Goal: Task Accomplishment & Management: Manage account settings

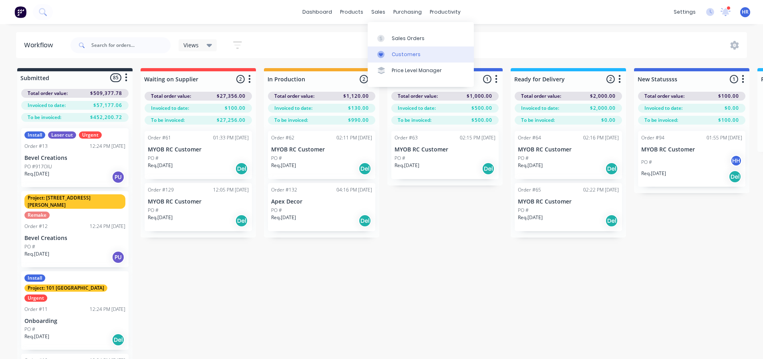
drag, startPoint x: 409, startPoint y: 38, endPoint x: 419, endPoint y: 51, distance: 16.8
click at [410, 38] on div "Sales Orders" at bounding box center [408, 38] width 33 height 7
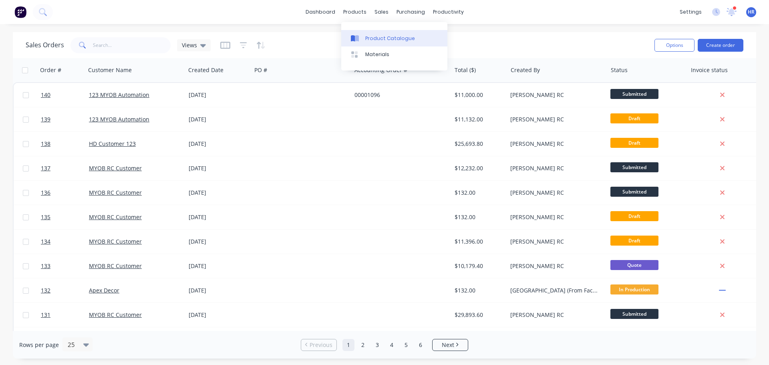
click at [379, 32] on link "Product Catalogue" at bounding box center [394, 38] width 106 height 16
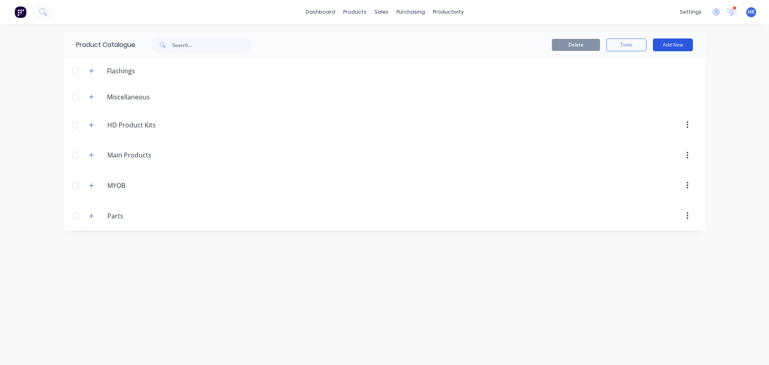
click at [675, 42] on button "Add New" at bounding box center [673, 44] width 40 height 13
click at [648, 113] on div "Product Kit" at bounding box center [655, 114] width 62 height 12
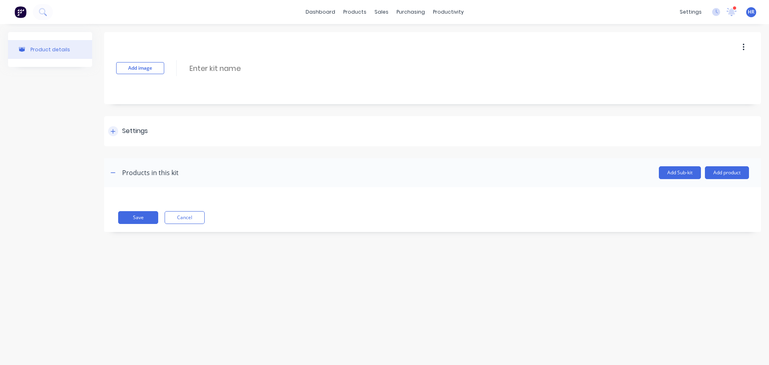
click at [119, 129] on div "Settings" at bounding box center [128, 131] width 40 height 10
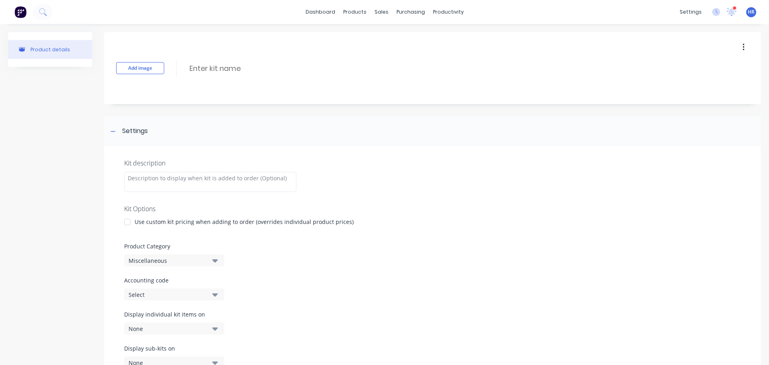
click at [167, 258] on div "Miscellaneous" at bounding box center [168, 260] width 78 height 8
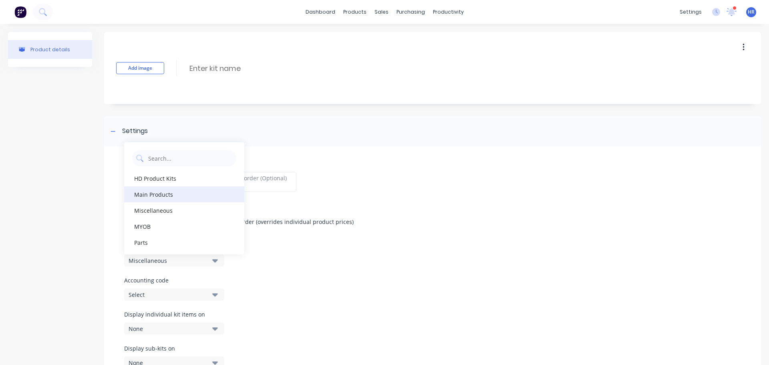
click at [198, 195] on div "Main Products" at bounding box center [184, 194] width 120 height 16
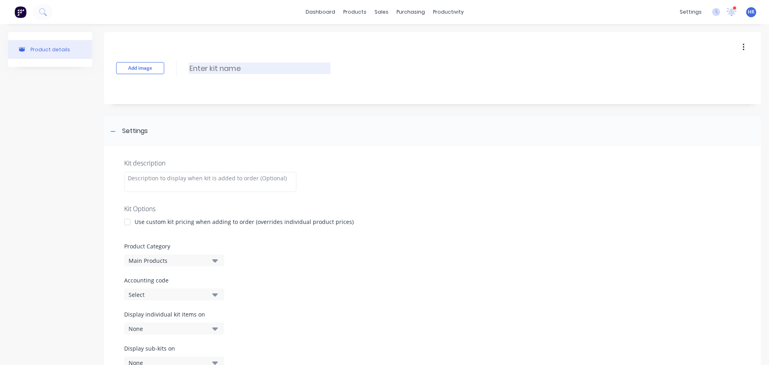
click at [241, 73] on input at bounding box center [260, 68] width 142 height 12
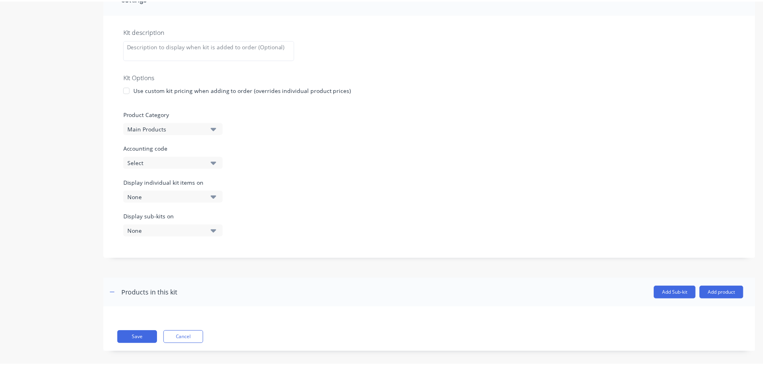
scroll to position [139, 0]
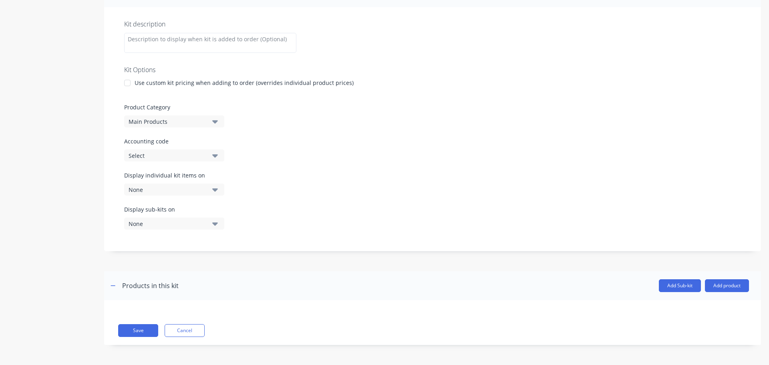
type input "Kit-a-kit-a"
drag, startPoint x: 730, startPoint y: 293, endPoint x: 731, endPoint y: 289, distance: 4.5
click at [731, 293] on header "Products in this kit Add Sub-kit Add product" at bounding box center [432, 285] width 657 height 29
click at [734, 285] on button "Add product" at bounding box center [727, 285] width 44 height 13
click at [683, 308] on div "Product catalogue" at bounding box center [711, 306] width 62 height 12
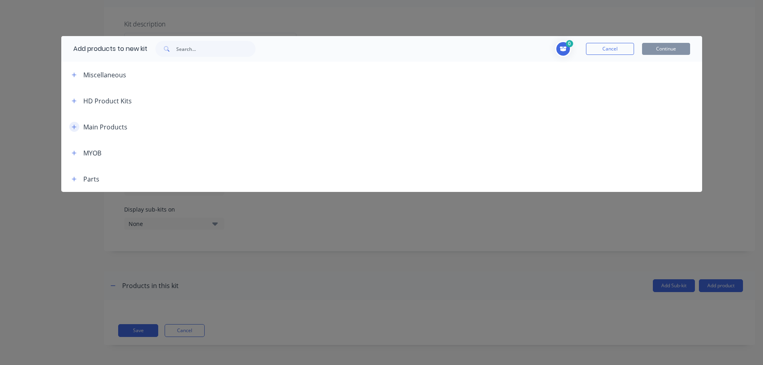
click at [73, 125] on icon "button" at bounding box center [74, 127] width 5 height 6
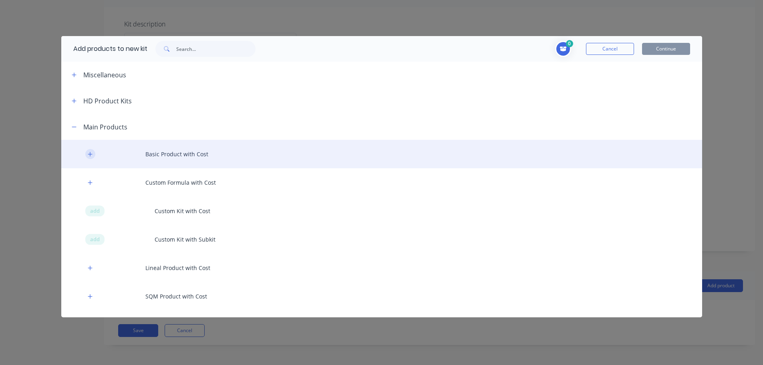
click at [90, 154] on icon "button" at bounding box center [90, 154] width 4 height 4
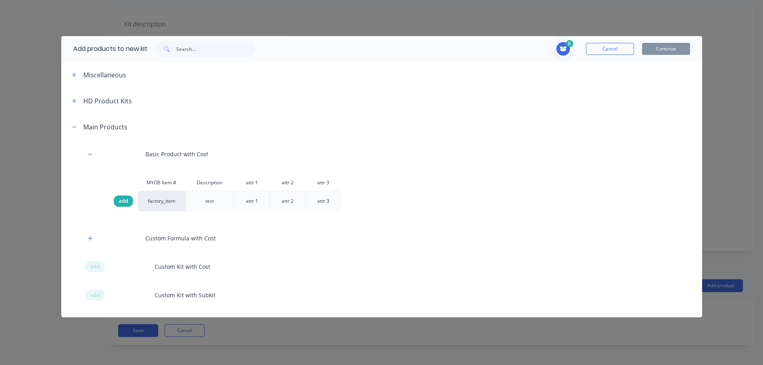
click at [123, 200] on span "add" at bounding box center [124, 201] width 10 height 8
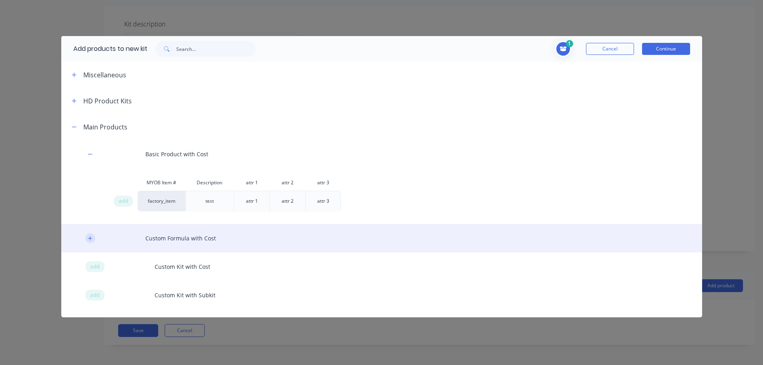
click at [93, 236] on icon "button" at bounding box center [90, 239] width 5 height 6
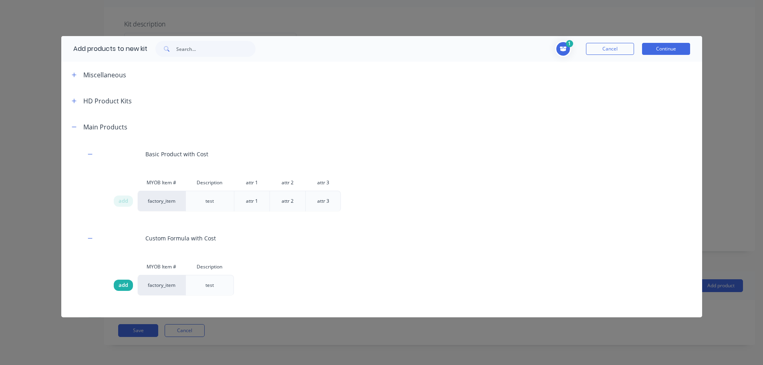
click at [124, 282] on span "add" at bounding box center [124, 285] width 10 height 8
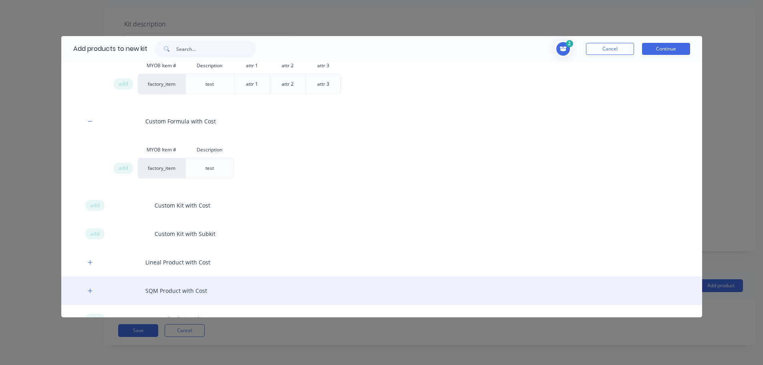
scroll to position [160, 0]
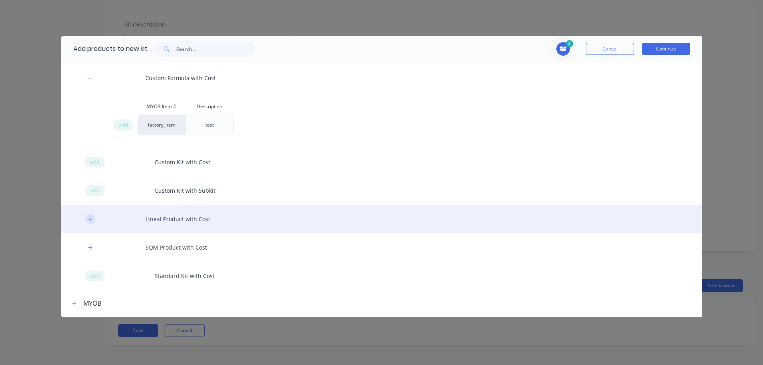
click at [88, 219] on icon "button" at bounding box center [90, 219] width 5 height 6
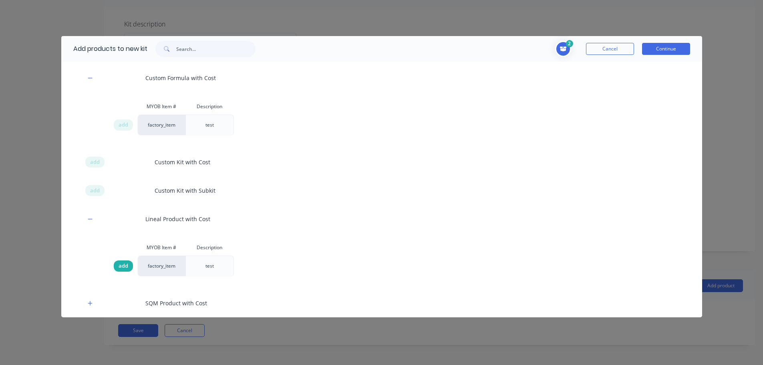
click at [122, 265] on span "add" at bounding box center [124, 266] width 10 height 8
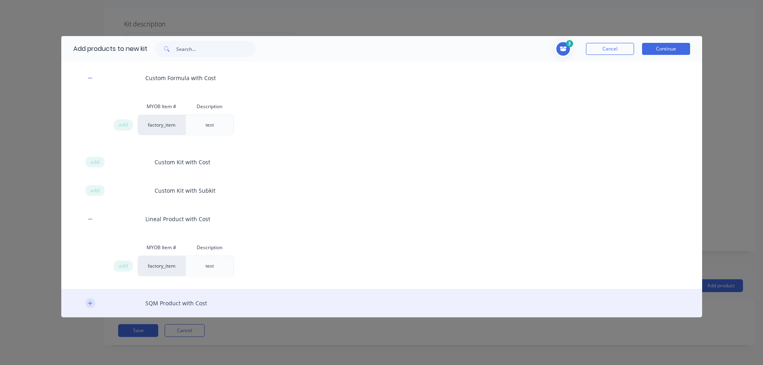
click at [91, 301] on icon "button" at bounding box center [90, 303] width 5 height 6
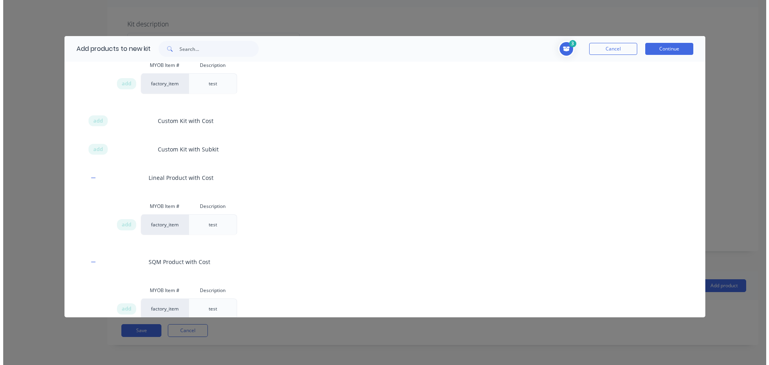
scroll to position [240, 0]
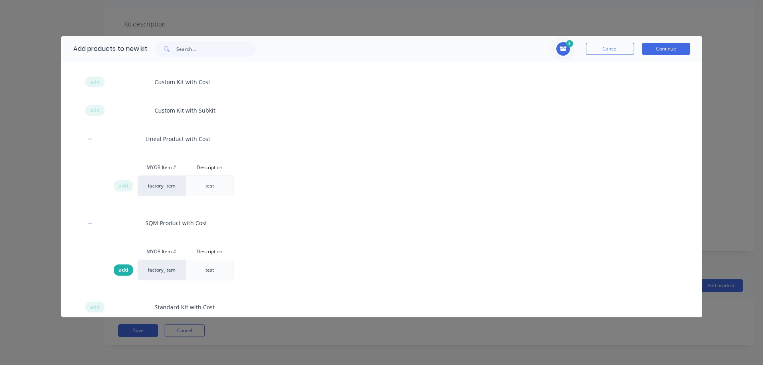
click at [119, 266] on span "add" at bounding box center [124, 270] width 10 height 8
click at [666, 52] on button "Continue" at bounding box center [666, 49] width 48 height 12
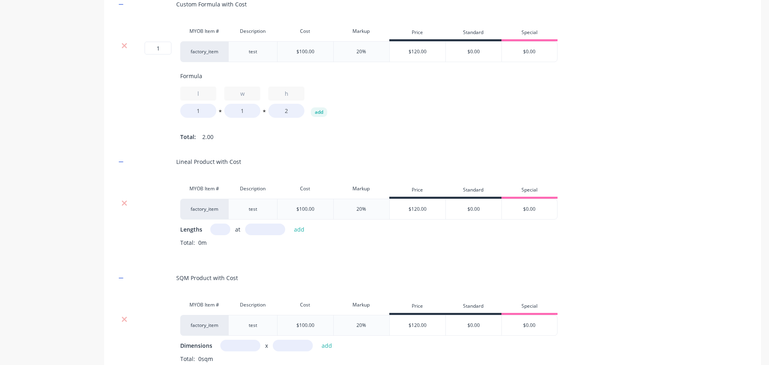
scroll to position [540, 0]
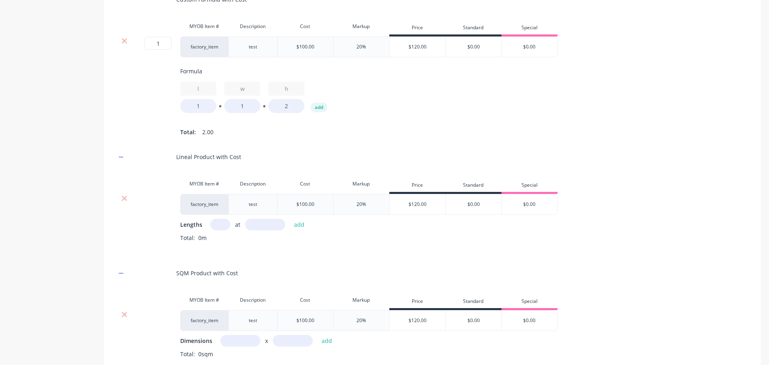
click at [229, 230] on input "text" at bounding box center [220, 225] width 20 height 12
type input "1"
type input "10000"
click at [290, 219] on button "add" at bounding box center [299, 224] width 19 height 11
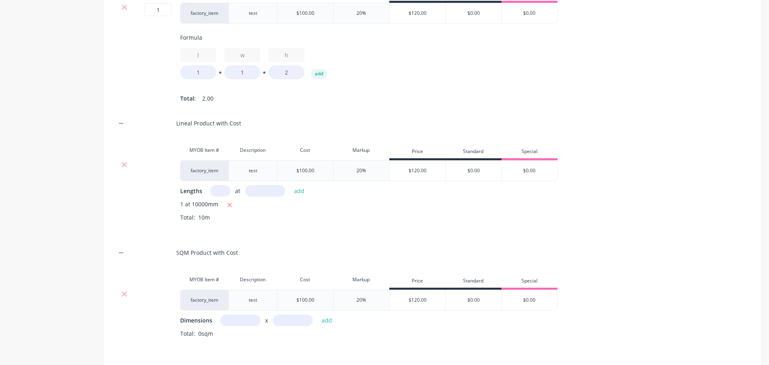
scroll to position [620, 0]
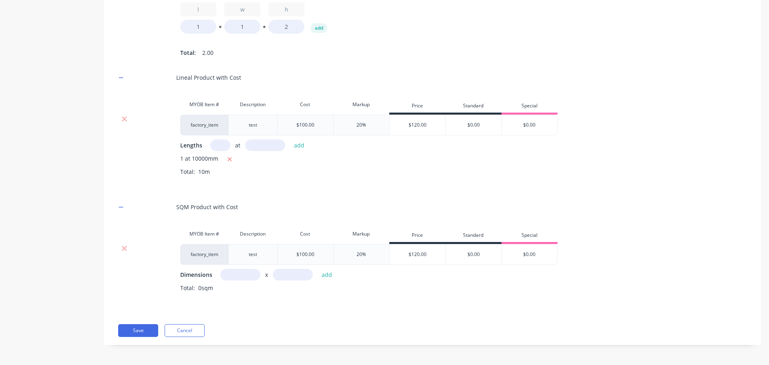
click at [246, 280] on input "text" at bounding box center [240, 275] width 40 height 12
type input "1m"
type input "10m"
click at [318, 269] on button "add" at bounding box center [327, 274] width 19 height 11
click at [143, 349] on button "Save" at bounding box center [138, 342] width 40 height 13
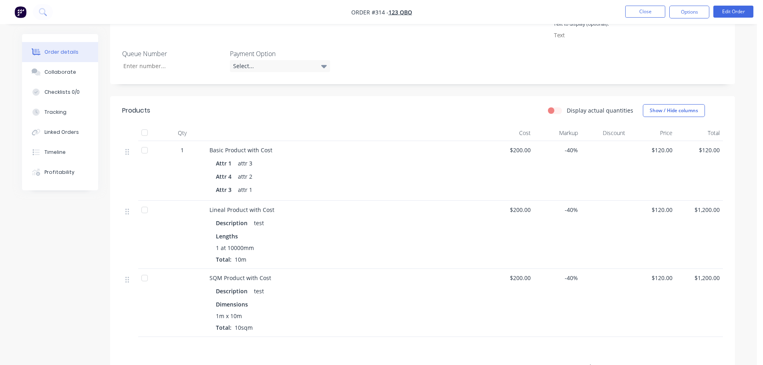
scroll to position [280, 0]
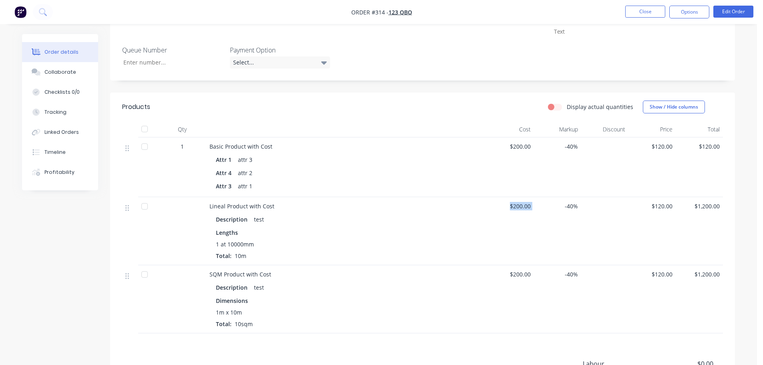
drag, startPoint x: 508, startPoint y: 203, endPoint x: 547, endPoint y: 217, distance: 41.7
click at [544, 210] on div "Lineal Product with Cost Description test Lengths 1 at 10000mm Total: 10m $200.…" at bounding box center [422, 231] width 601 height 68
drag, startPoint x: 514, startPoint y: 270, endPoint x: 559, endPoint y: 298, distance: 53.6
click at [543, 275] on div "SQM Product with Cost Description test Dimensions 1m x 10m Total: 10sqm $200.00…" at bounding box center [422, 299] width 601 height 68
click at [558, 303] on div "-40%" at bounding box center [557, 299] width 47 height 68
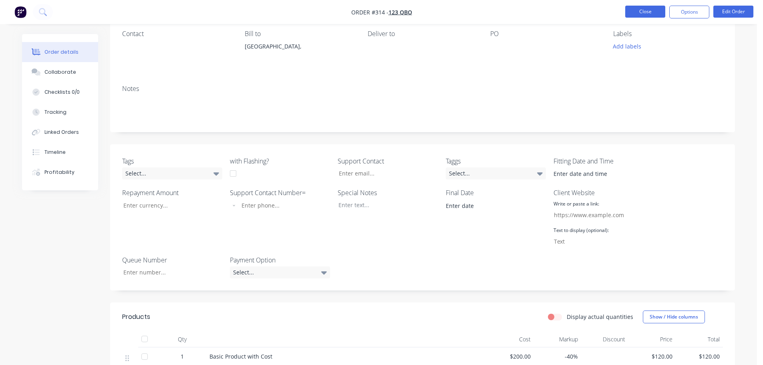
scroll to position [0, 0]
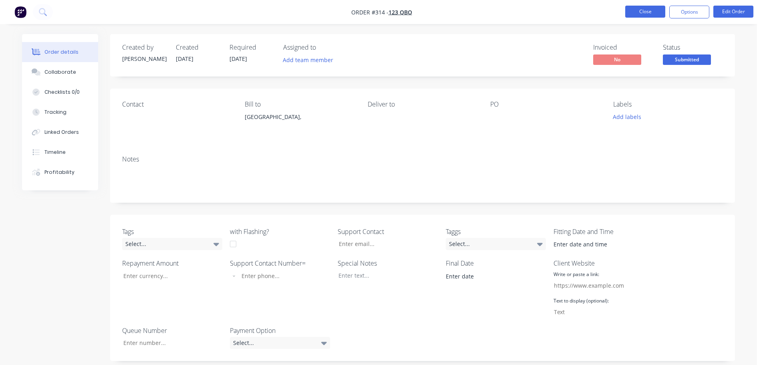
click at [645, 13] on button "Close" at bounding box center [645, 12] width 40 height 12
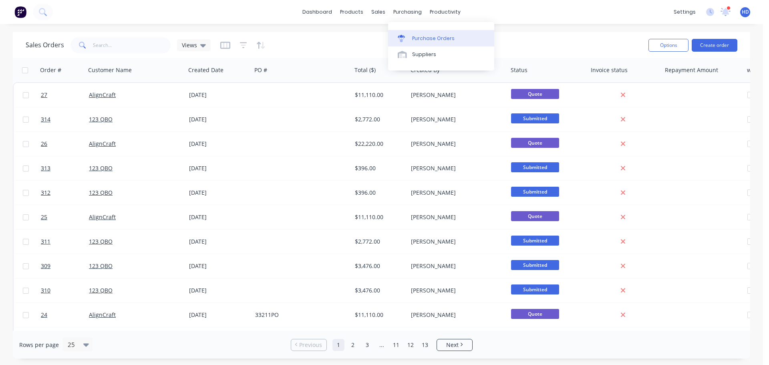
click at [426, 38] on div "Purchase Orders" at bounding box center [433, 38] width 42 height 7
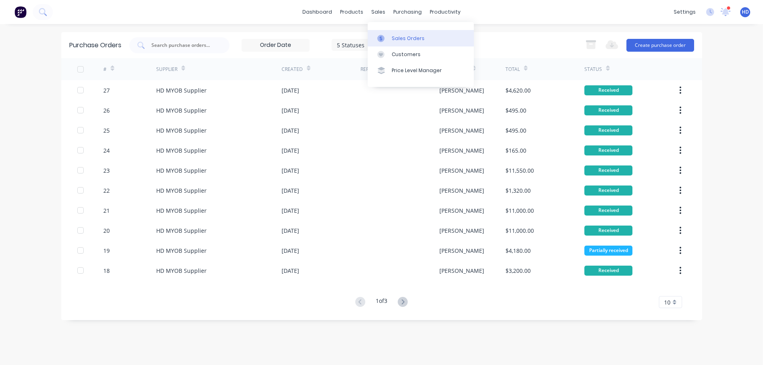
click at [406, 36] on div "Sales Orders" at bounding box center [408, 38] width 33 height 7
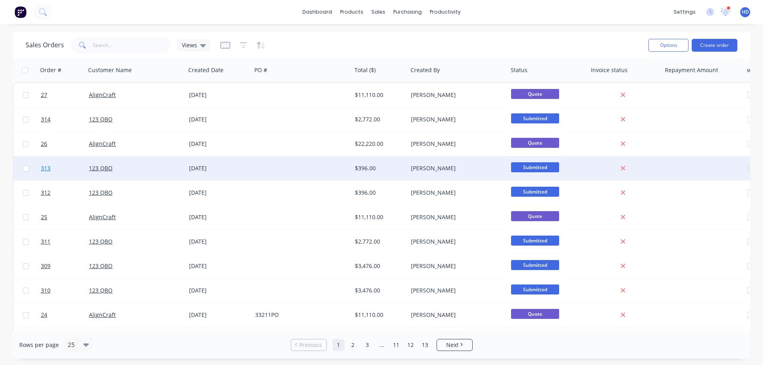
click at [68, 166] on link "313" at bounding box center [65, 168] width 48 height 24
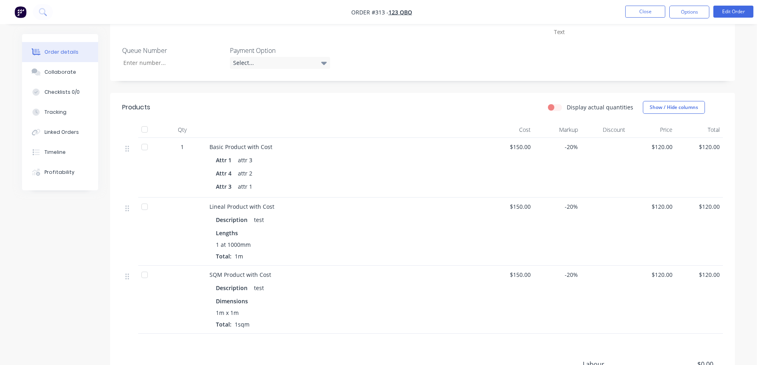
scroll to position [280, 0]
click at [653, 14] on button "Close" at bounding box center [645, 12] width 40 height 12
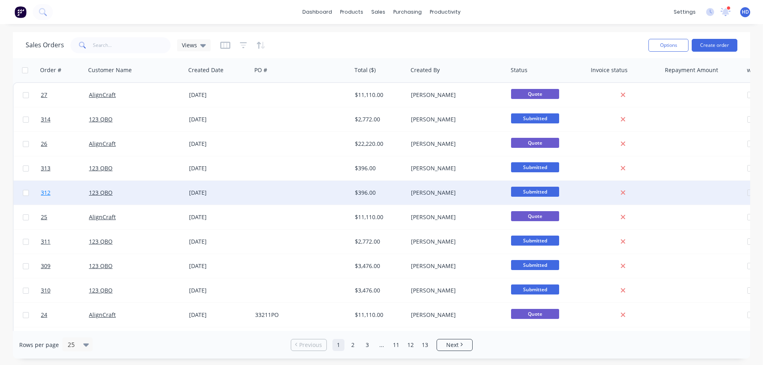
click at [71, 195] on link "312" at bounding box center [65, 193] width 48 height 24
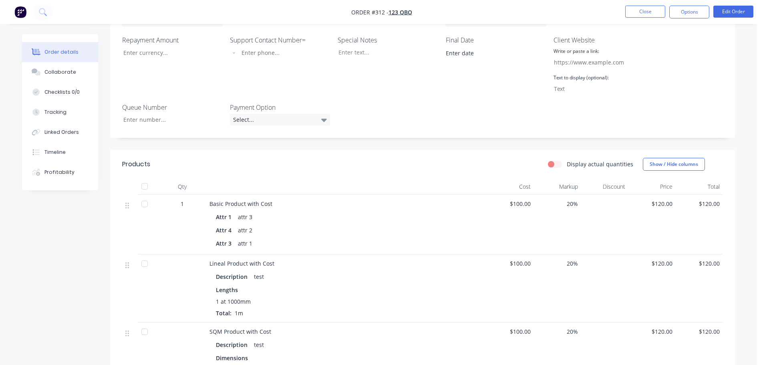
scroll to position [151, 0]
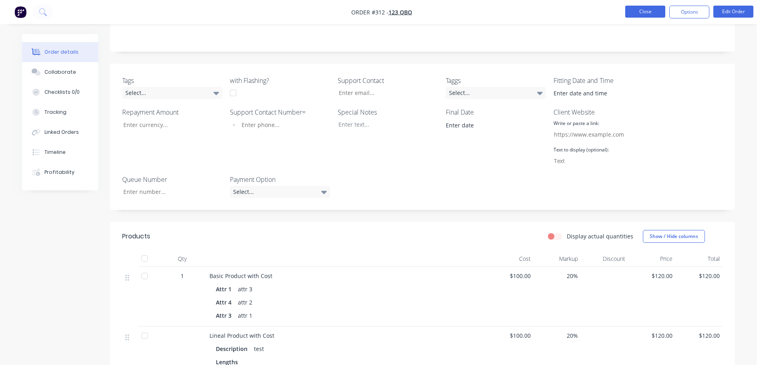
click at [643, 11] on button "Close" at bounding box center [645, 12] width 40 height 12
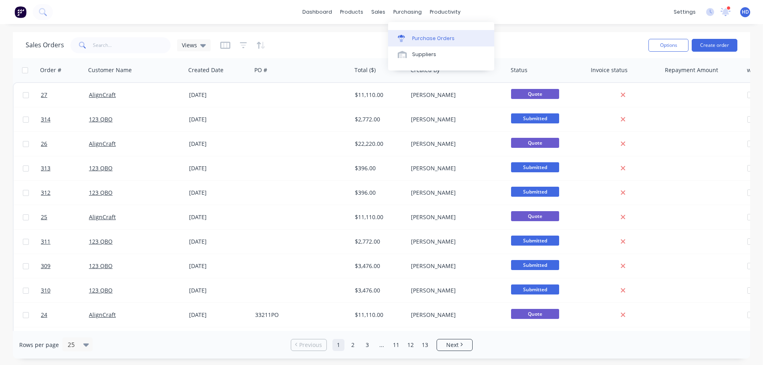
click at [433, 38] on div "Purchase Orders" at bounding box center [433, 38] width 42 height 7
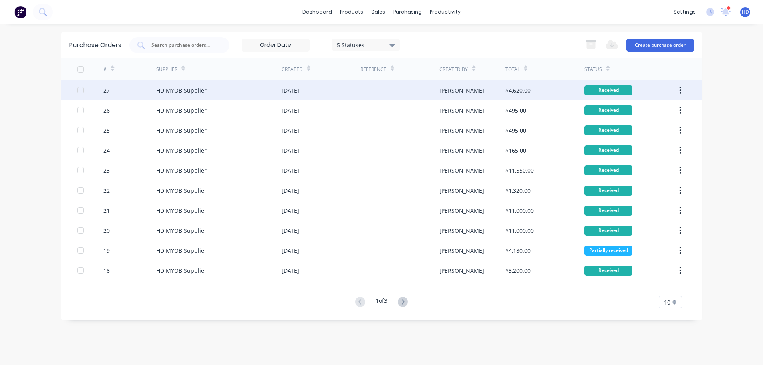
click at [141, 91] on div "27" at bounding box center [129, 90] width 53 height 20
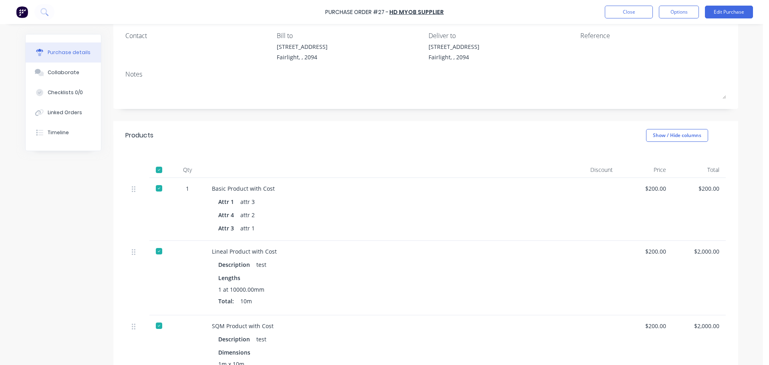
scroll to position [80, 0]
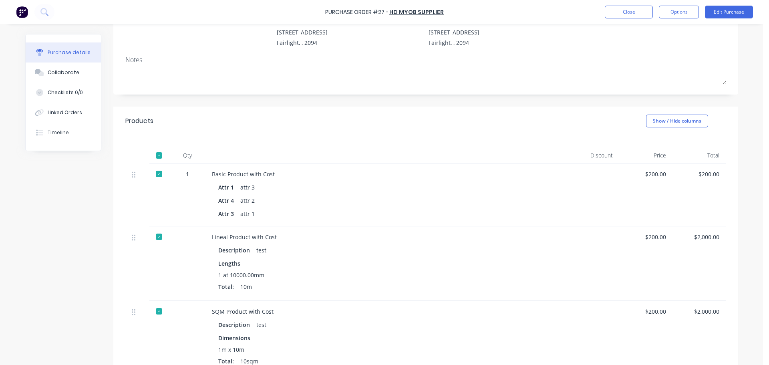
click at [154, 155] on div at bounding box center [159, 155] width 16 height 16
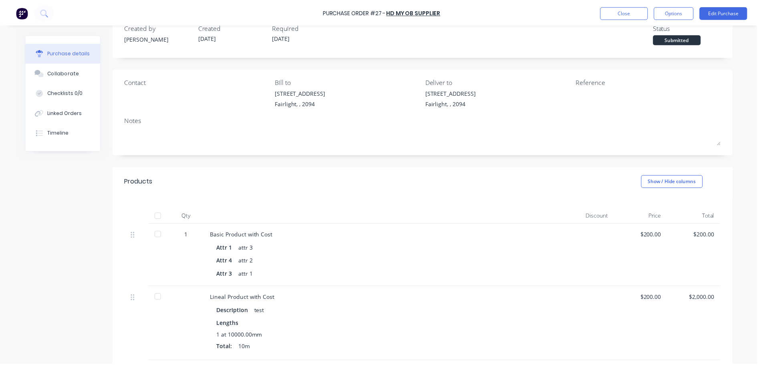
scroll to position [0, 0]
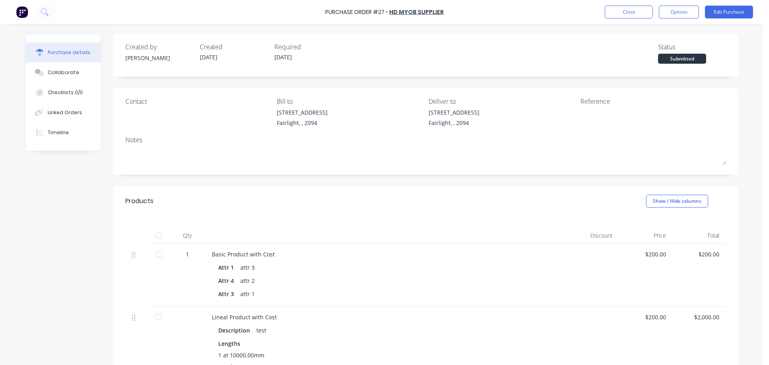
click at [155, 236] on div at bounding box center [159, 236] width 16 height 16
click at [619, 6] on button "Close" at bounding box center [629, 12] width 48 height 13
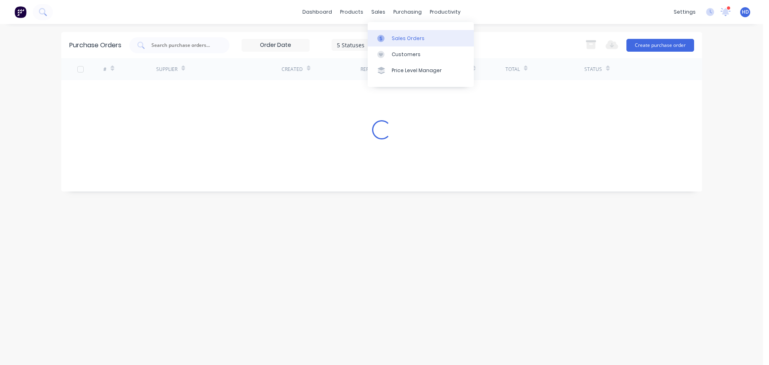
click at [408, 39] on div "Sales Orders" at bounding box center [408, 38] width 33 height 7
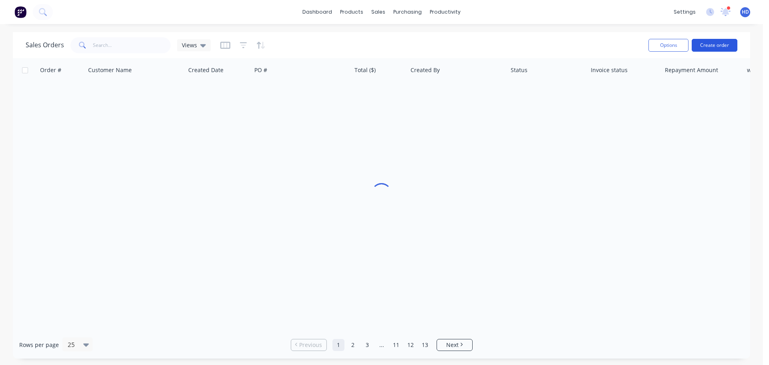
click at [714, 44] on button "Create order" at bounding box center [715, 45] width 46 height 13
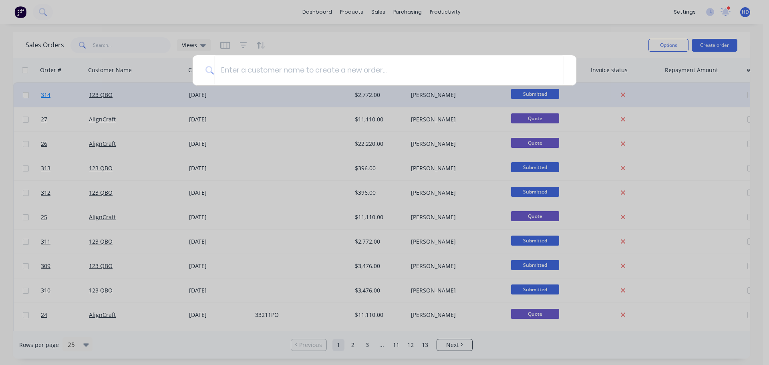
drag, startPoint x: 310, startPoint y: 28, endPoint x: 83, endPoint y: 98, distance: 237.6
click at [306, 30] on div at bounding box center [384, 182] width 769 height 365
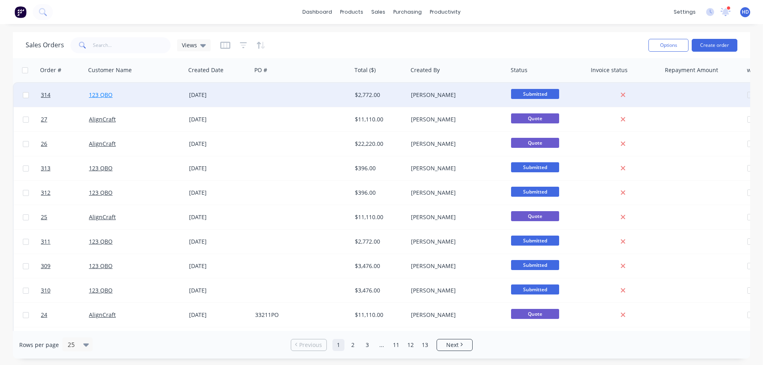
click at [100, 92] on link "123 QBO" at bounding box center [101, 95] width 24 height 8
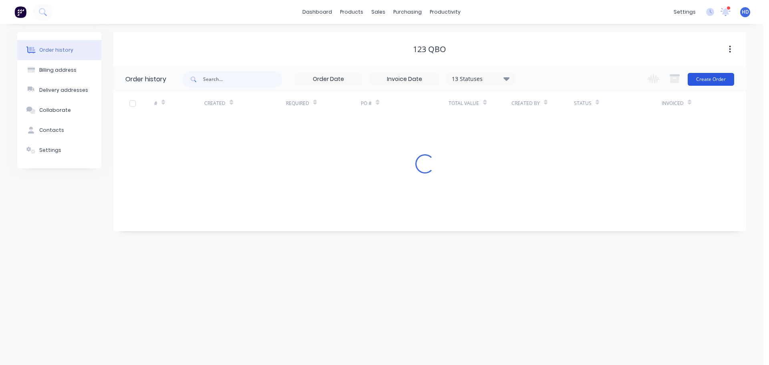
click at [718, 77] on button "Create Order" at bounding box center [711, 79] width 46 height 13
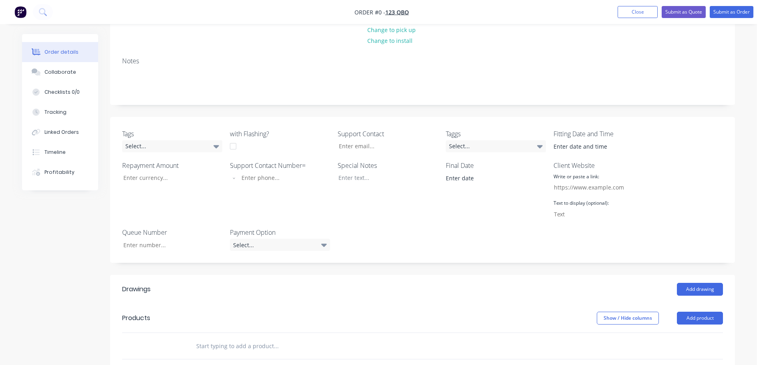
scroll to position [160, 0]
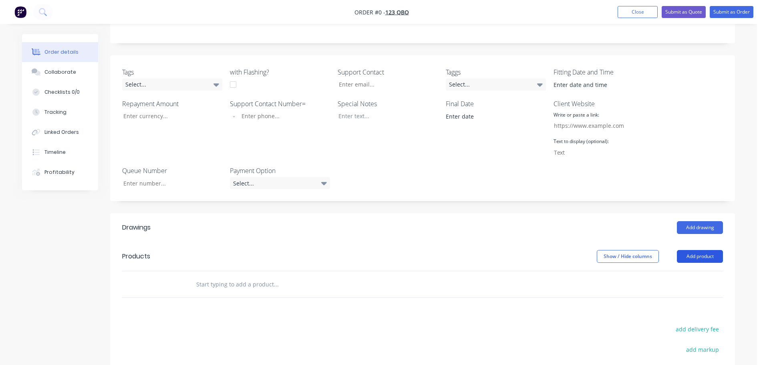
click at [701, 254] on button "Add product" at bounding box center [700, 256] width 46 height 13
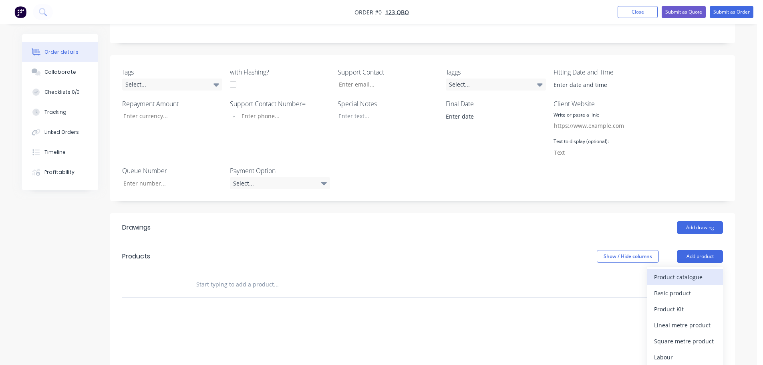
click at [684, 276] on div "Product catalogue" at bounding box center [685, 277] width 62 height 12
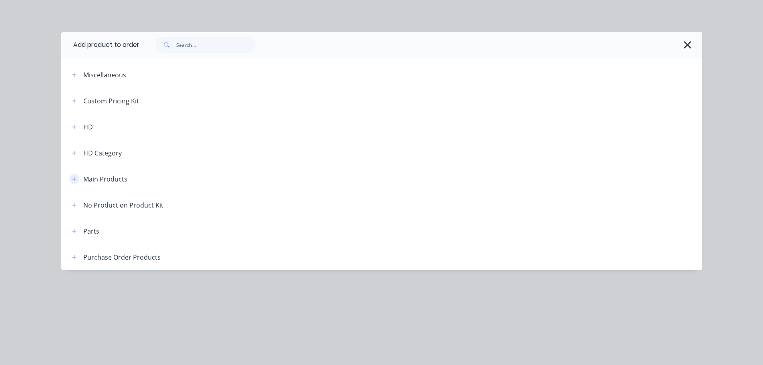
click at [71, 179] on button "button" at bounding box center [74, 179] width 10 height 10
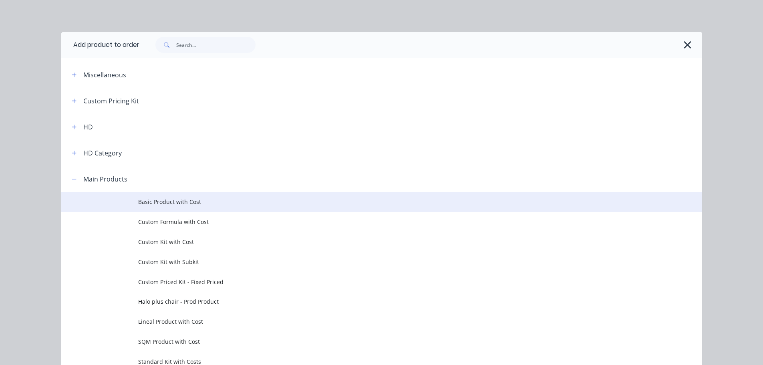
click at [158, 202] on span "Basic Product with Cost" at bounding box center [363, 201] width 451 height 8
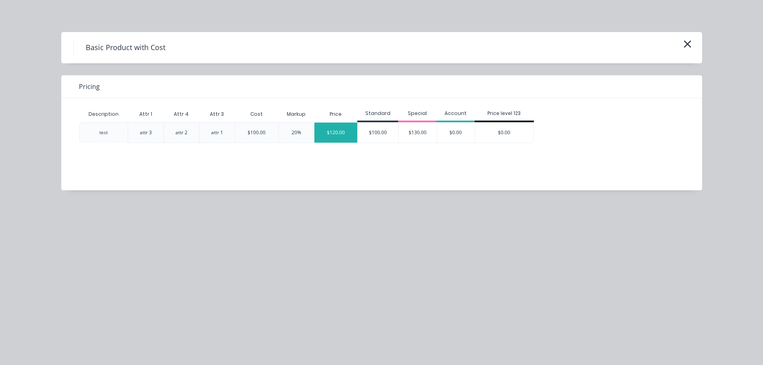
click at [336, 133] on div "$120.00" at bounding box center [335, 133] width 43 height 20
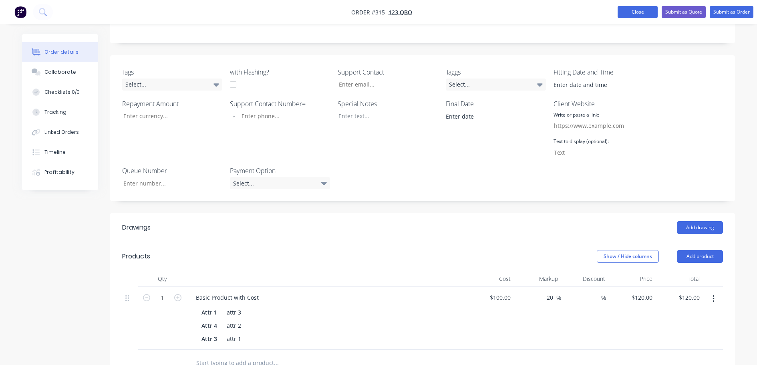
click at [641, 11] on button "Close" at bounding box center [638, 12] width 40 height 12
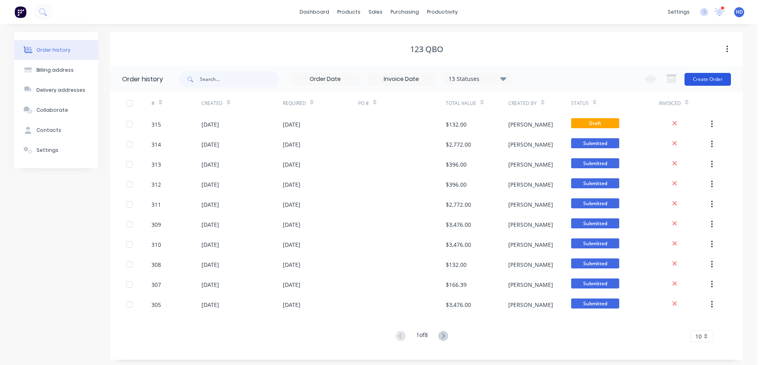
click at [705, 83] on button "Create Order" at bounding box center [708, 79] width 46 height 13
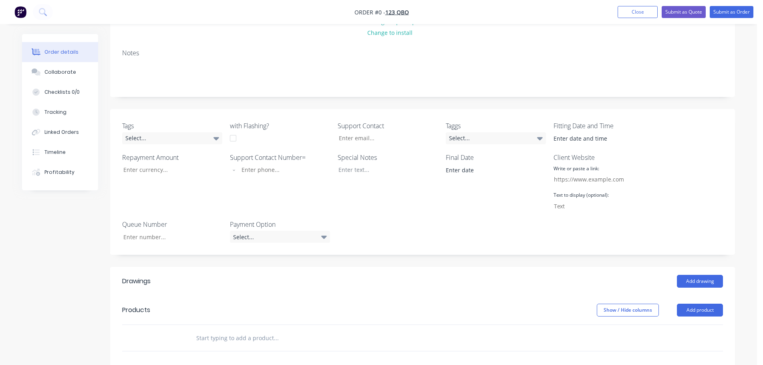
scroll to position [120, 0]
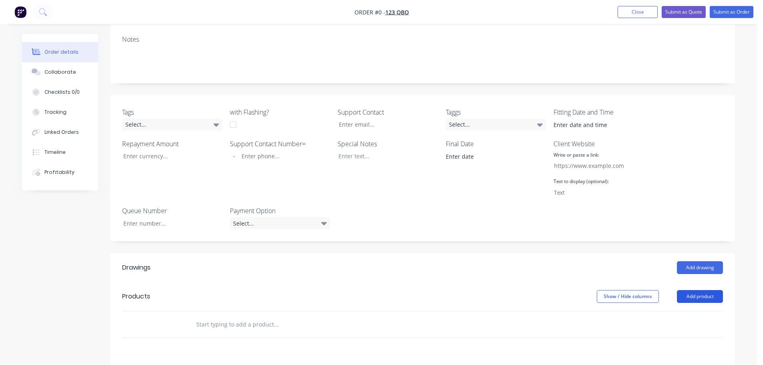
click at [711, 292] on button "Add product" at bounding box center [700, 296] width 46 height 13
click at [671, 312] on div "Product catalogue" at bounding box center [685, 317] width 62 height 12
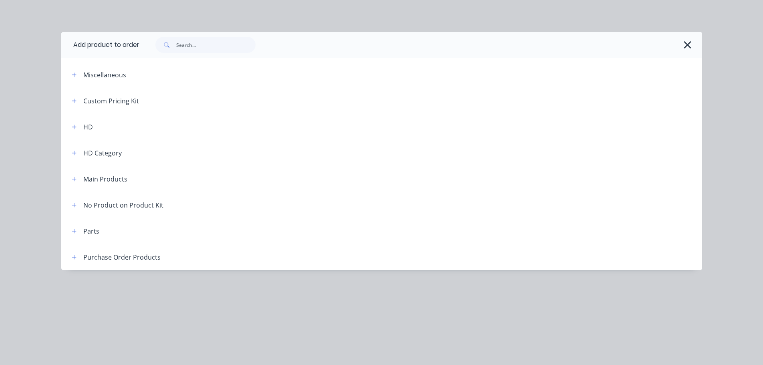
click at [78, 182] on span at bounding box center [74, 179] width 10 height 10
click at [75, 179] on icon "button" at bounding box center [74, 179] width 4 height 4
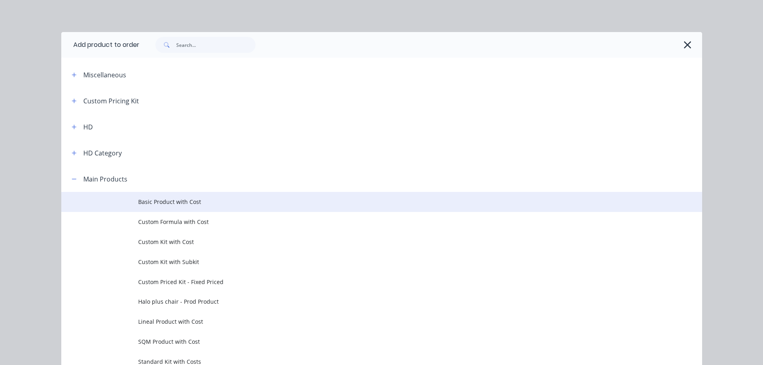
click at [171, 204] on span "Basic Product with Cost" at bounding box center [363, 201] width 451 height 8
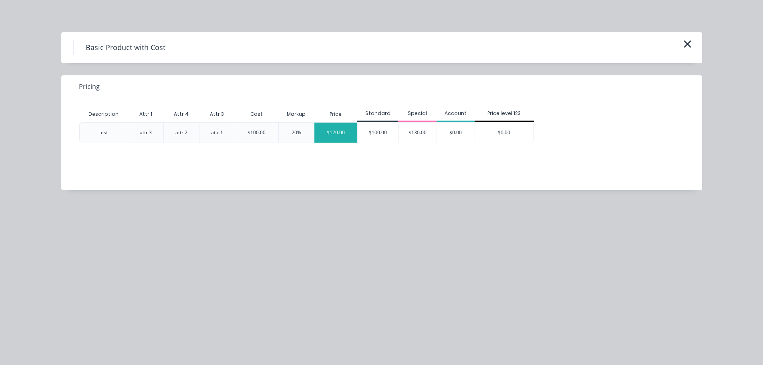
click at [338, 135] on div "$120.00" at bounding box center [335, 133] width 43 height 20
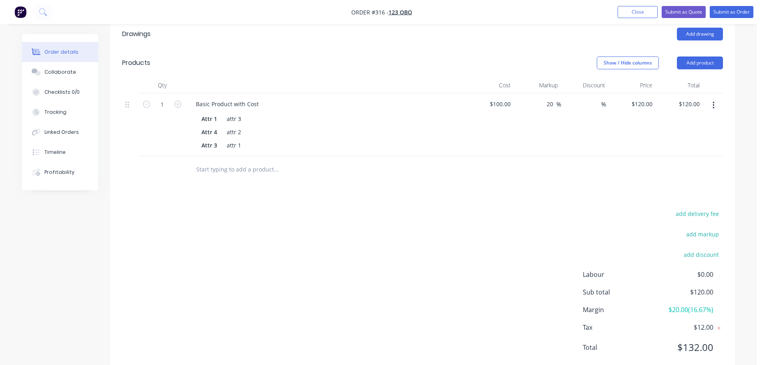
scroll to position [335, 0]
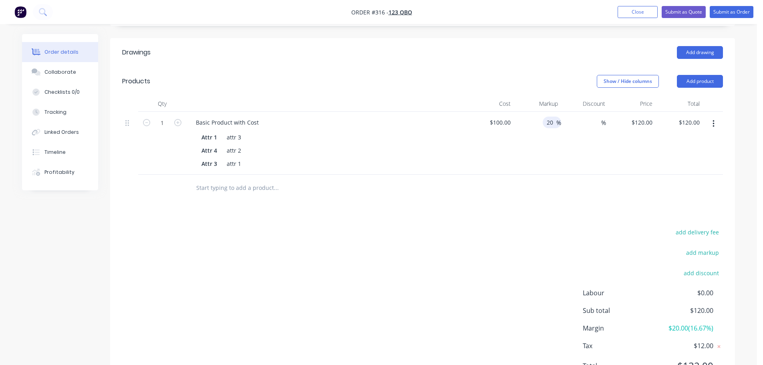
click at [551, 123] on input "20" at bounding box center [551, 123] width 10 height 12
type input "50"
type input "$150.00"
click at [530, 206] on div "Drawings Add drawing Products Show / Hide columns Add product Qty Cost Markup D…" at bounding box center [422, 215] width 625 height 355
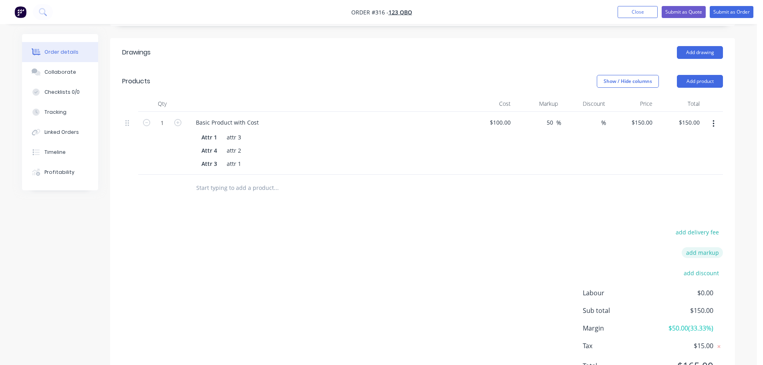
click at [706, 248] on button "add markup" at bounding box center [702, 252] width 41 height 11
type input "mark"
type input "50"
click input "submit" at bounding box center [0, 0] width 0 height 0
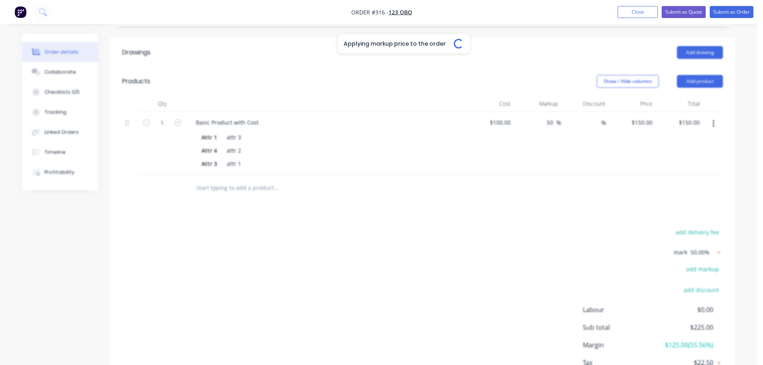
type input "125"
type input "$225.00"
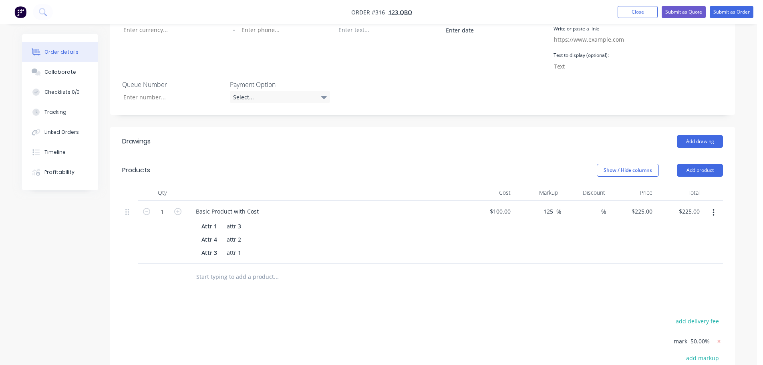
scroll to position [295, 0]
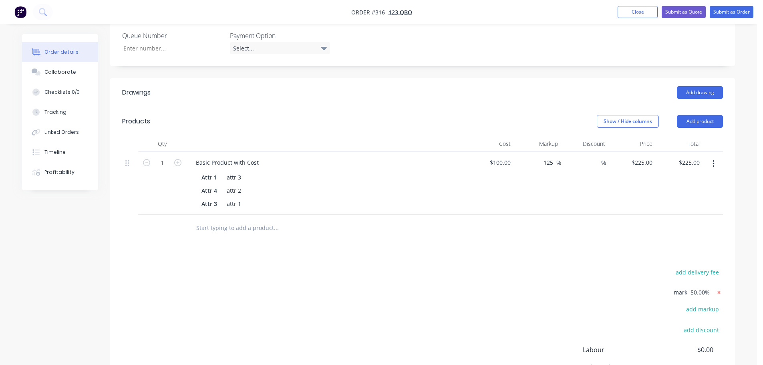
click at [720, 291] on icon at bounding box center [719, 292] width 8 height 8
type input "50"
type input "$150.00"
click at [702, 295] on button "add markup" at bounding box center [702, 292] width 41 height 11
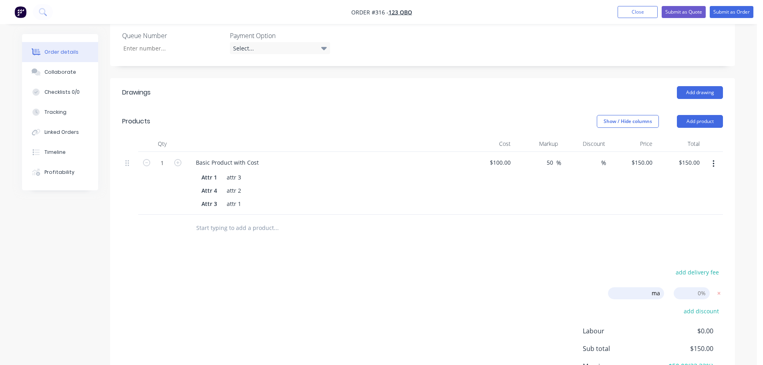
type input "ma"
type input "5"
type input "20"
click input "submit" at bounding box center [0, 0] width 0 height 0
type input "80"
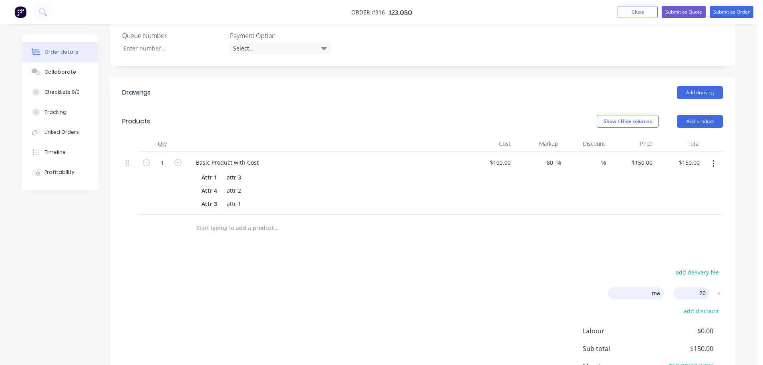
type input "$180.00"
drag, startPoint x: 506, startPoint y: 252, endPoint x: 566, endPoint y: 127, distance: 138.5
click at [506, 252] on div "Drawings Add drawing Products Show / Hide columns Add product Qty Cost Markup D…" at bounding box center [422, 264] width 625 height 372
click at [647, 10] on button "Close" at bounding box center [638, 12] width 40 height 12
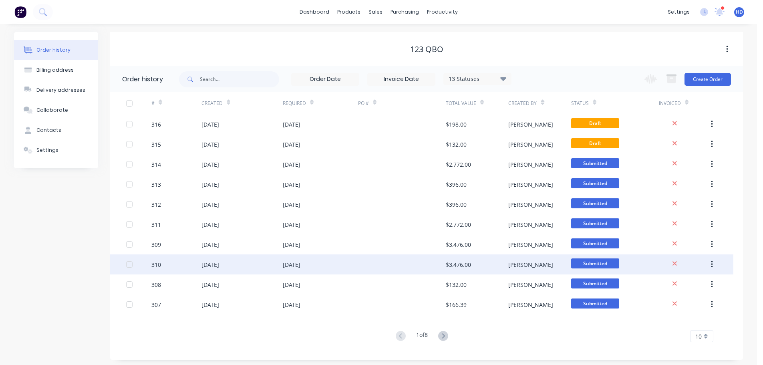
click at [190, 265] on div "310" at bounding box center [176, 264] width 50 height 20
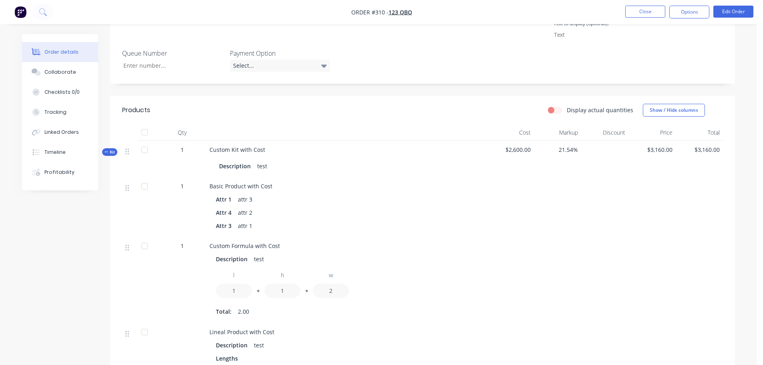
scroll to position [160, 0]
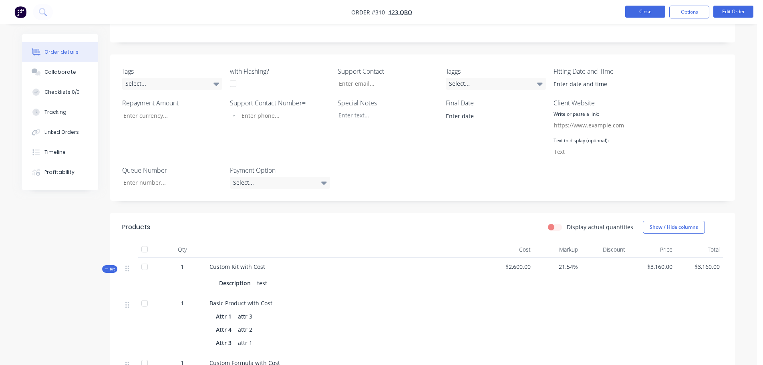
click at [649, 8] on button "Close" at bounding box center [645, 12] width 40 height 12
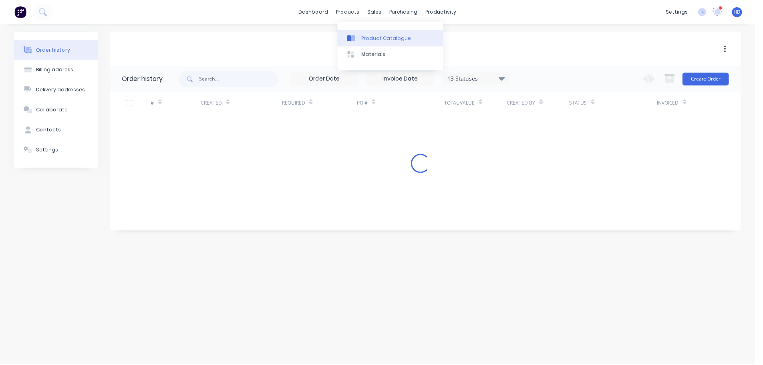
click at [372, 36] on div "Product Catalogue" at bounding box center [388, 38] width 50 height 7
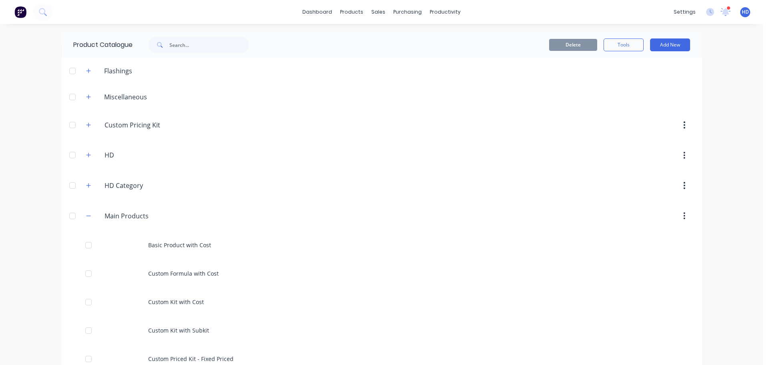
click at [721, 83] on div "dashboard products sales purchasing productivity dashboard products Product Cat…" at bounding box center [381, 182] width 763 height 365
click at [413, 37] on div "Sales Orders" at bounding box center [405, 38] width 33 height 7
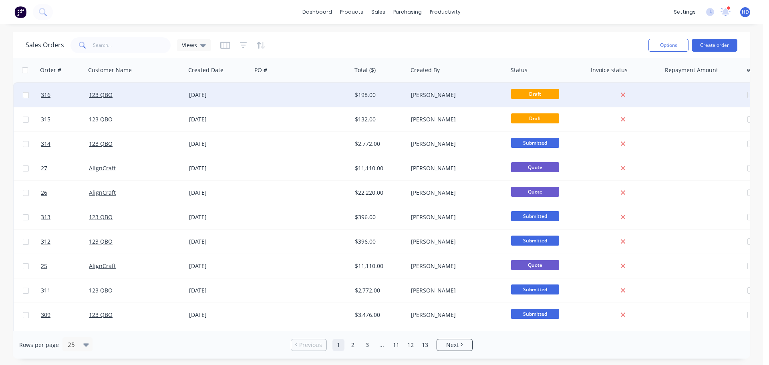
click at [169, 97] on div "123 QBO" at bounding box center [133, 95] width 89 height 8
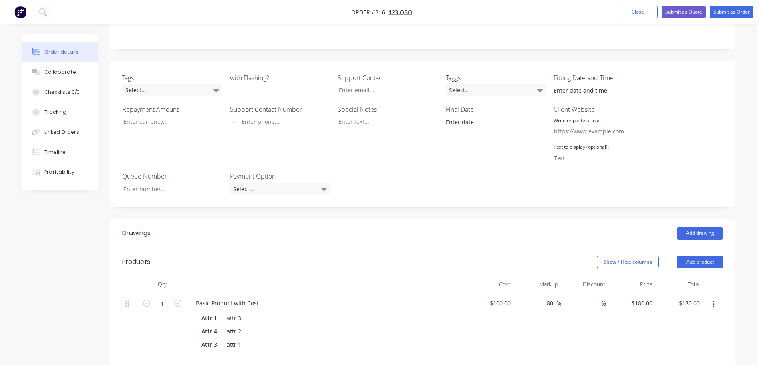
scroll to position [240, 0]
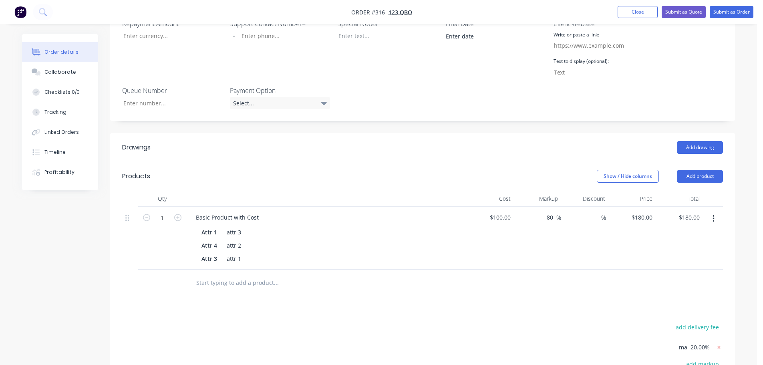
click at [714, 220] on icon "button" at bounding box center [714, 218] width 2 height 9
click at [678, 283] on div "Delete" at bounding box center [685, 288] width 62 height 12
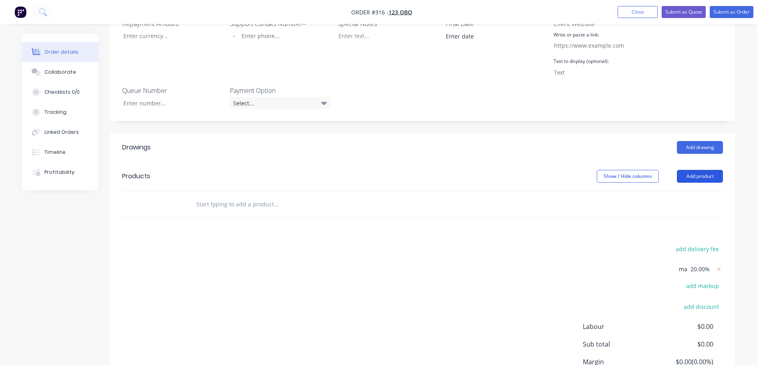
click at [706, 177] on button "Add product" at bounding box center [700, 176] width 46 height 13
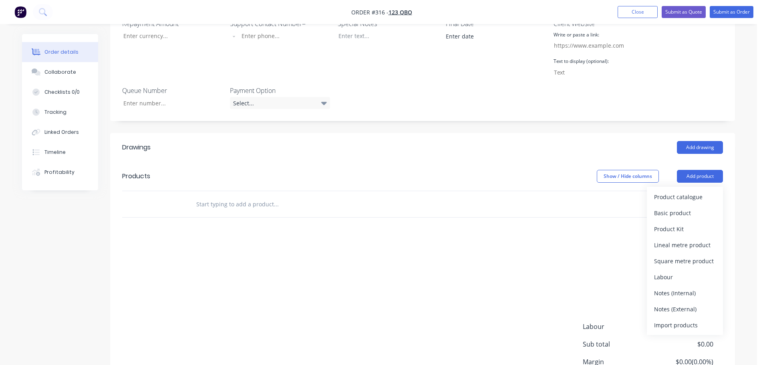
click at [692, 196] on div "Product catalogue" at bounding box center [685, 197] width 62 height 12
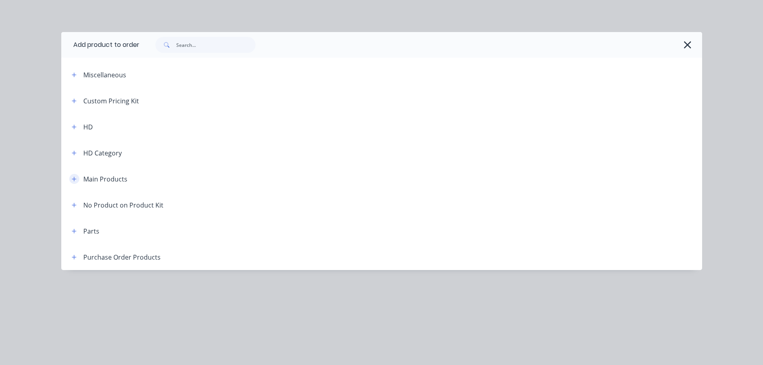
click at [74, 174] on button "button" at bounding box center [74, 179] width 10 height 10
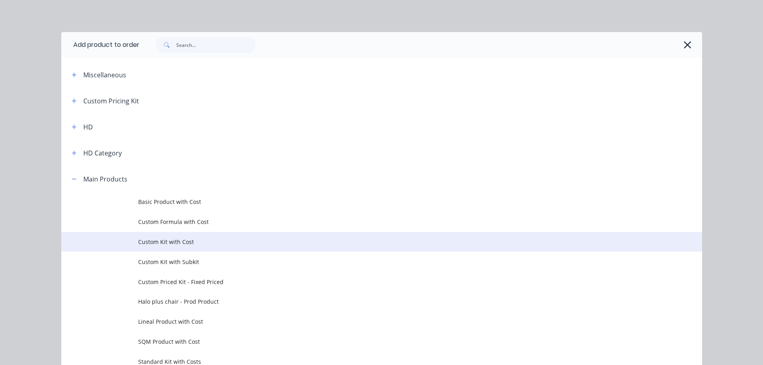
click at [168, 240] on span "Custom Kit with Cost" at bounding box center [363, 242] width 451 height 8
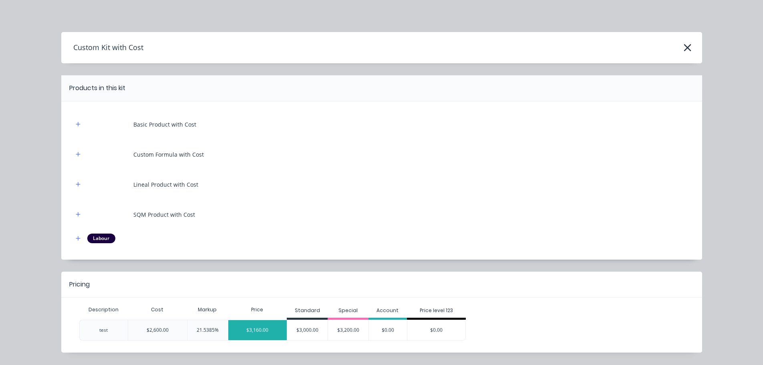
click at [246, 331] on div "$3,160.00" at bounding box center [257, 330] width 59 height 20
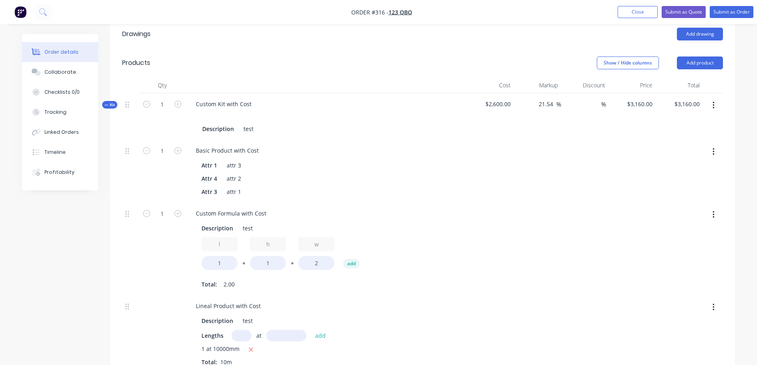
scroll to position [361, 0]
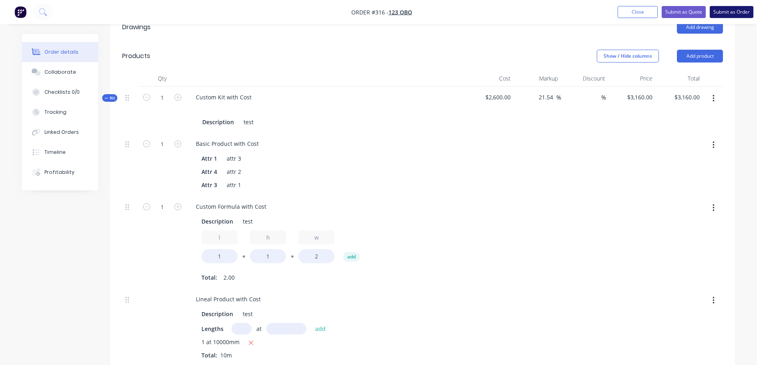
click at [726, 11] on button "Submit as Order" at bounding box center [732, 12] width 44 height 12
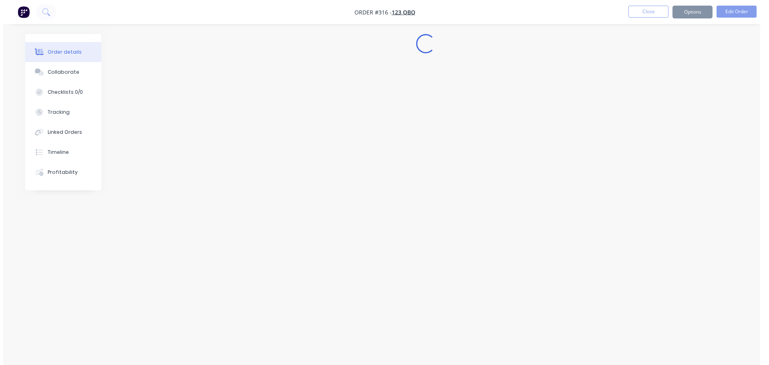
scroll to position [0, 0]
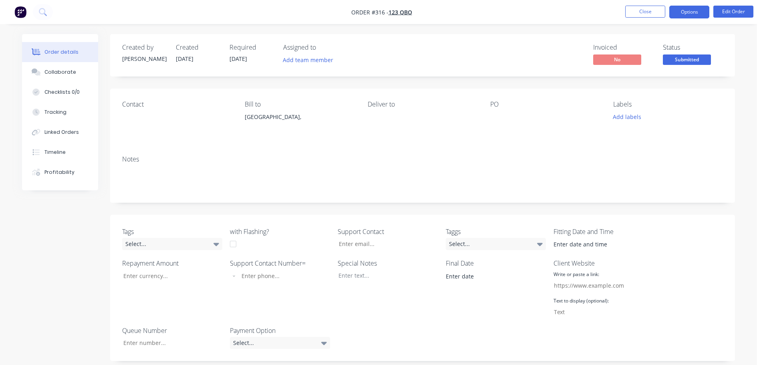
click at [688, 16] on button "Options" at bounding box center [689, 12] width 40 height 13
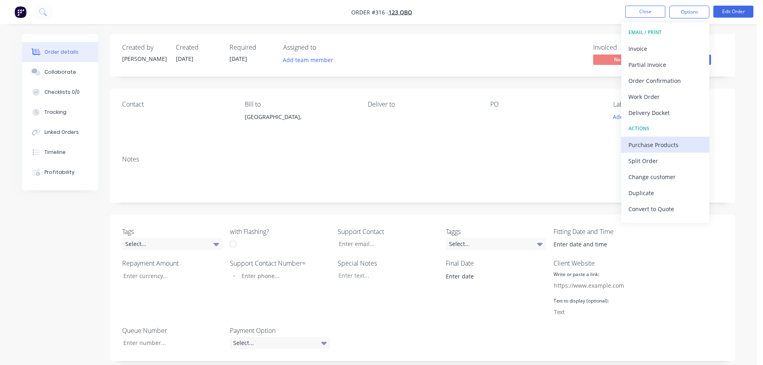
click at [672, 146] on div "Purchase Products" at bounding box center [666, 145] width 74 height 12
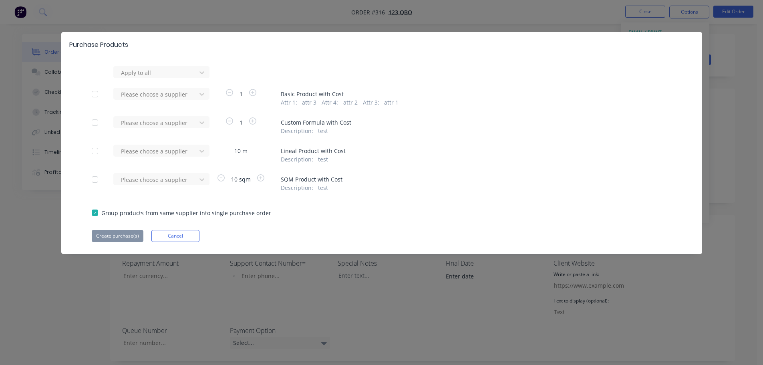
click at [96, 95] on div at bounding box center [95, 94] width 16 height 16
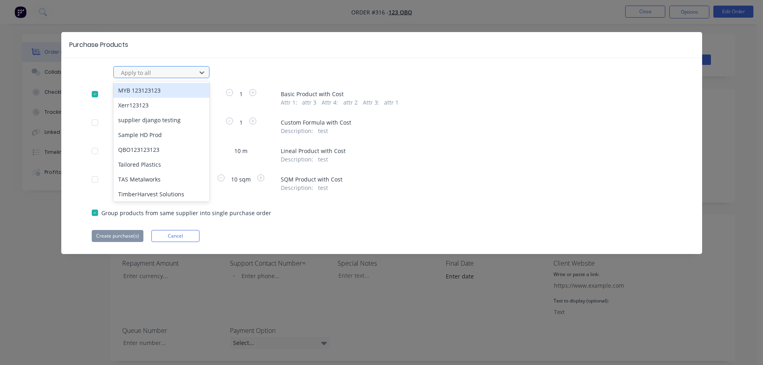
click at [178, 77] on div at bounding box center [156, 73] width 72 height 10
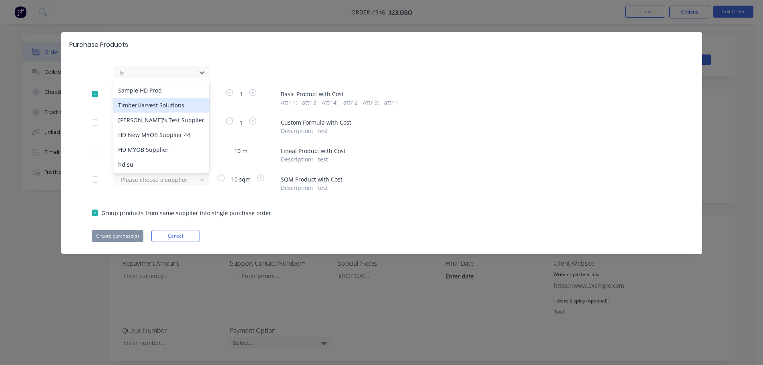
type input "h"
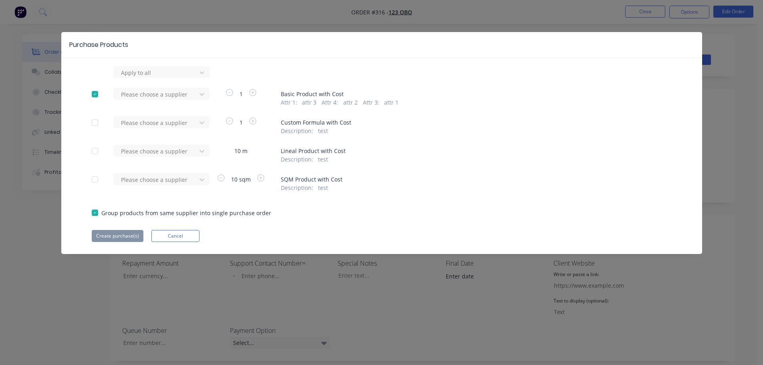
drag, startPoint x: 457, startPoint y: 64, endPoint x: 217, endPoint y: 91, distance: 241.9
click at [454, 64] on div "Purchase Products Apply to all Please choose a supplier 1 Basic Product with Co…" at bounding box center [381, 143] width 641 height 222
click at [160, 78] on div at bounding box center [156, 73] width 72 height 10
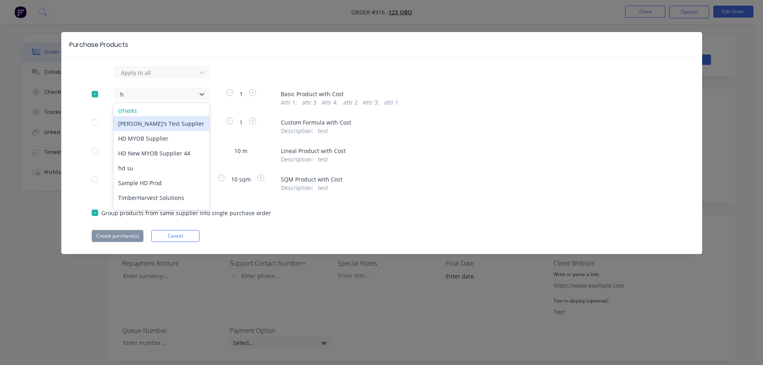
type input "hd"
click at [155, 126] on div "HD MYOB Supplier" at bounding box center [161, 123] width 96 height 15
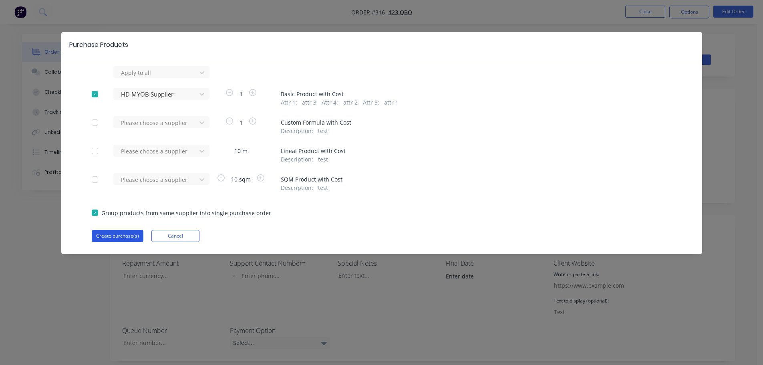
click at [114, 236] on button "Create purchase(s)" at bounding box center [118, 236] width 52 height 12
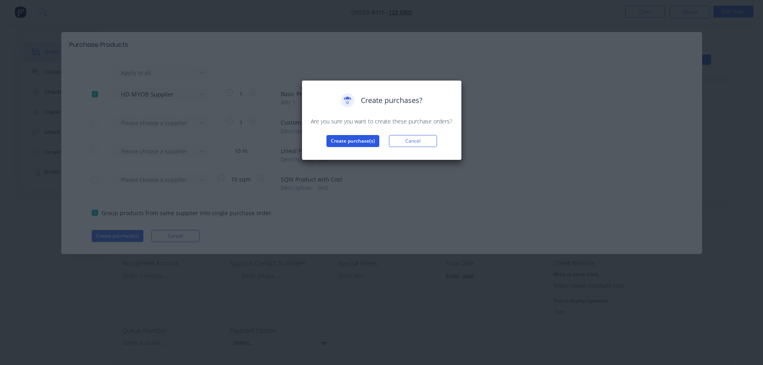
click at [359, 140] on button "Create purchase(s)" at bounding box center [352, 141] width 53 height 12
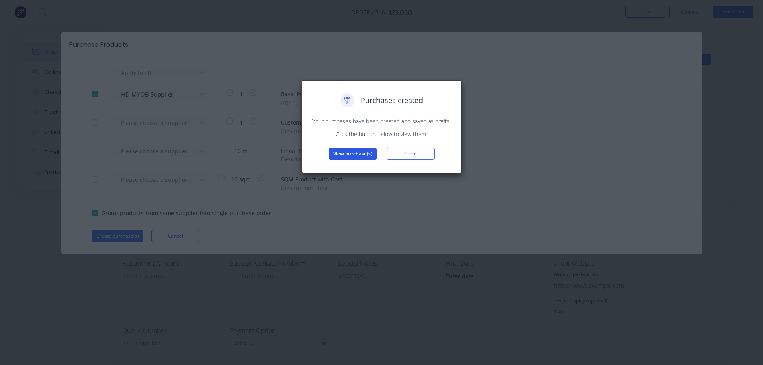
click at [351, 156] on button "View purchase(s)" at bounding box center [353, 154] width 48 height 12
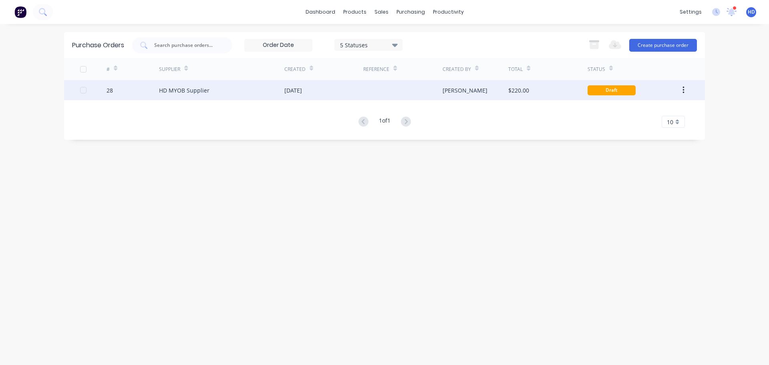
click at [445, 89] on div "[PERSON_NAME]" at bounding box center [465, 90] width 45 height 8
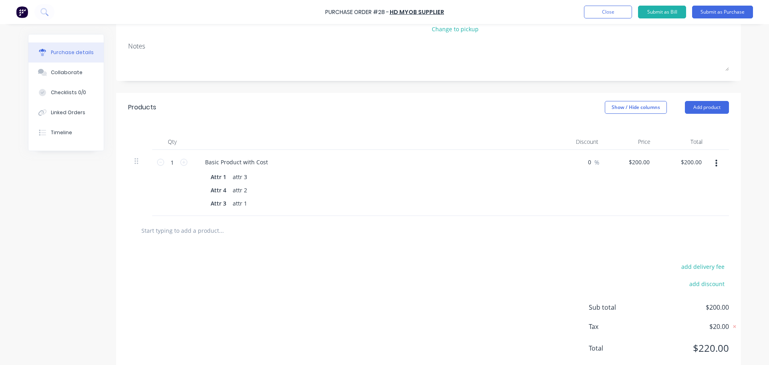
scroll to position [86, 0]
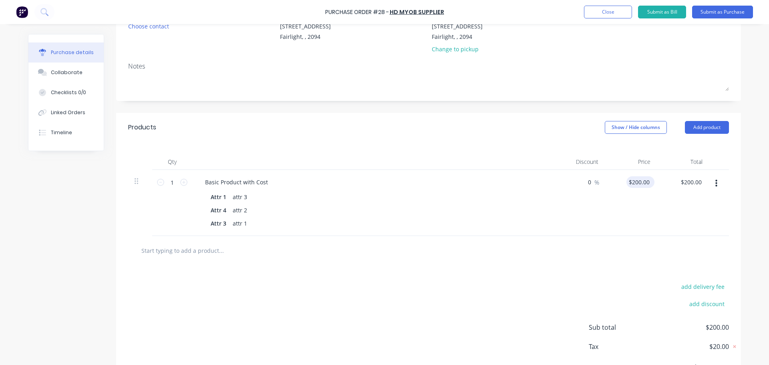
type input "200.0000"
drag, startPoint x: 647, startPoint y: 182, endPoint x: 604, endPoint y: 183, distance: 43.3
click at [605, 183] on div "200.0000 200.0000" at bounding box center [631, 203] width 52 height 66
type input "$1,000.00"
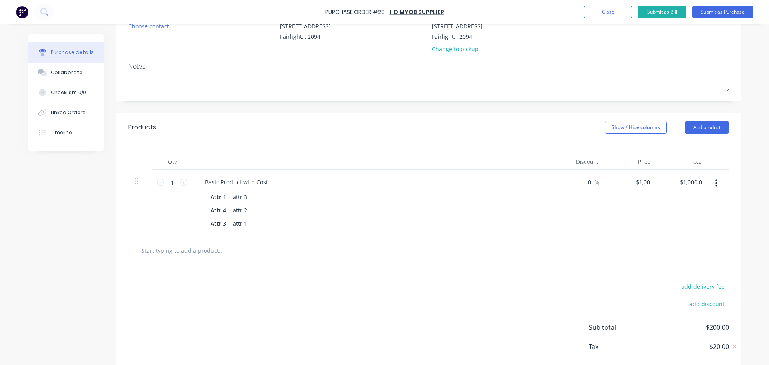
click at [573, 216] on div "0 0 %" at bounding box center [579, 203] width 52 height 66
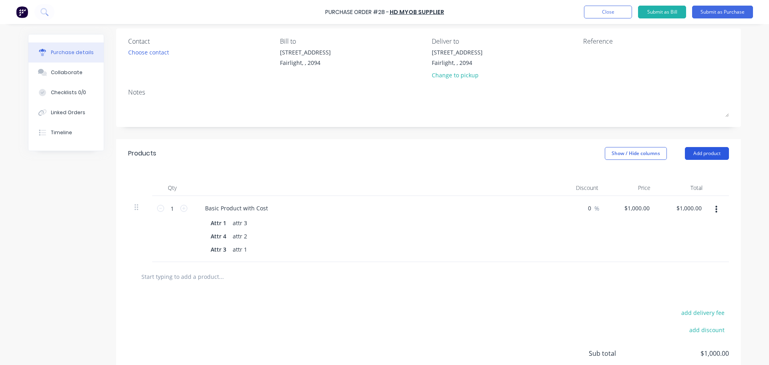
scroll to position [46, 0]
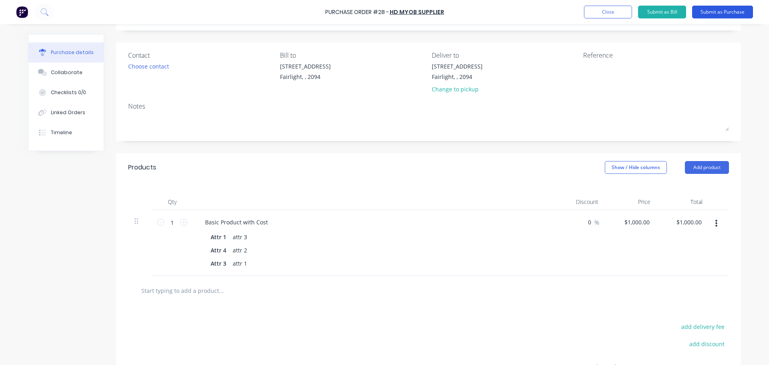
click at [736, 8] on button "Submit as Purchase" at bounding box center [722, 12] width 61 height 13
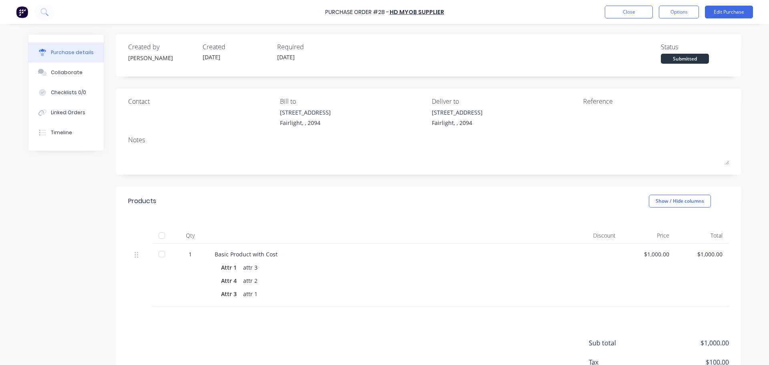
click at [161, 237] on div at bounding box center [162, 236] width 16 height 16
click at [642, 11] on button "Close" at bounding box center [629, 12] width 48 height 13
